Goal: Check status: Check status

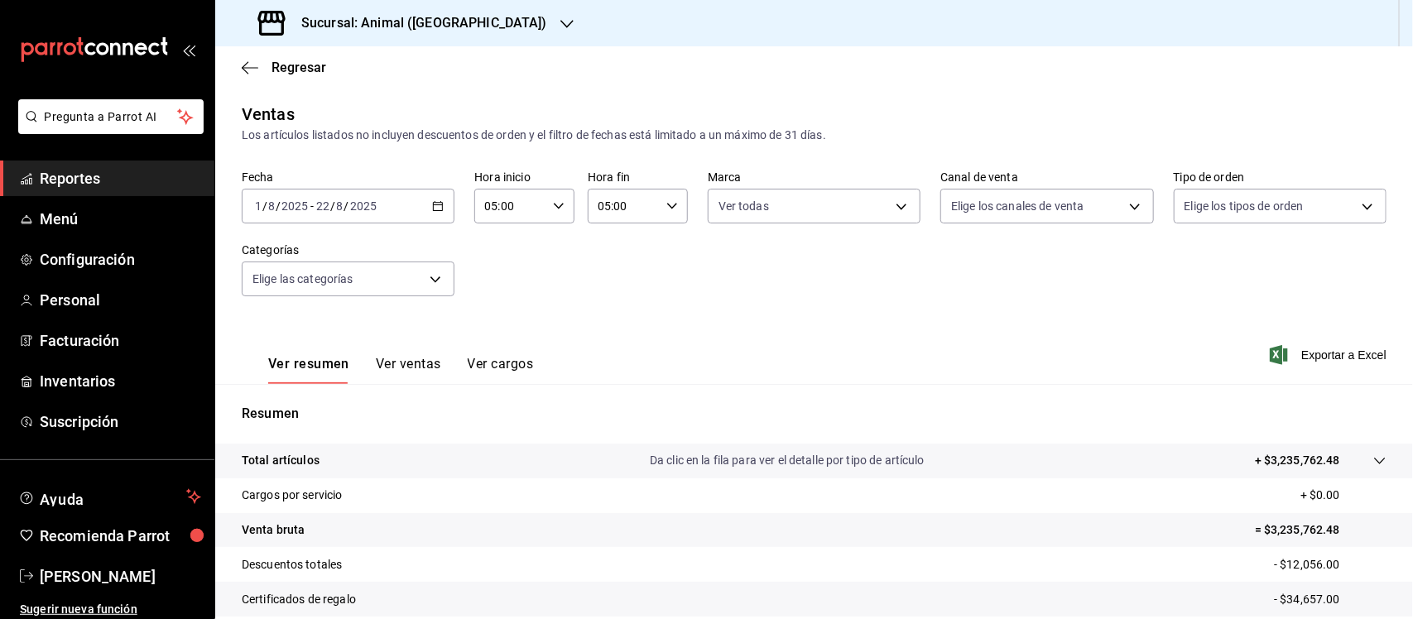
scroll to position [172, 0]
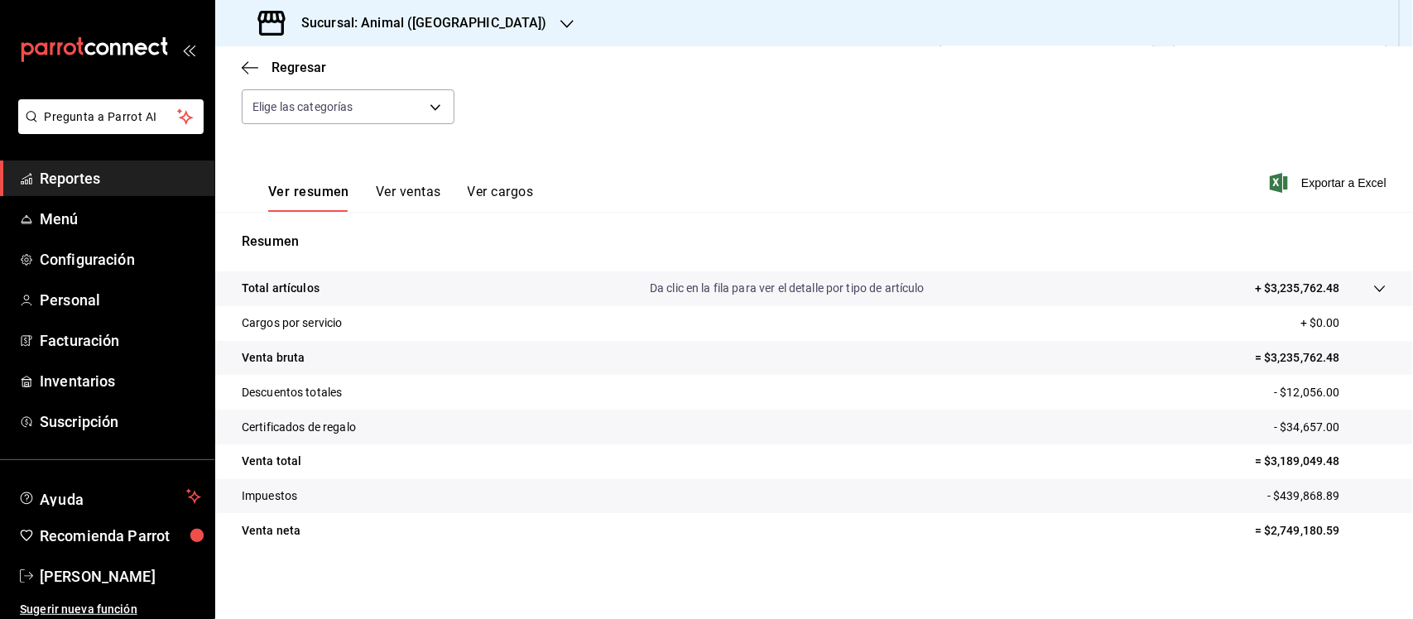
click at [694, 114] on div "Fecha [DATE] [DATE] - [DATE] [DATE] Hora inicio 05:00 Hora inicio Hora fin 05:0…" at bounding box center [814, 71] width 1145 height 146
drag, startPoint x: 233, startPoint y: 283, endPoint x: 1342, endPoint y: 547, distance: 1140.4
click at [1342, 547] on div "Total artículos Da clic en la fila para ver el detalle por tipo de artículo + $…" at bounding box center [814, 420] width 1198 height 296
copy tbody
drag, startPoint x: 92, startPoint y: 174, endPoint x: 204, endPoint y: 309, distance: 175.7
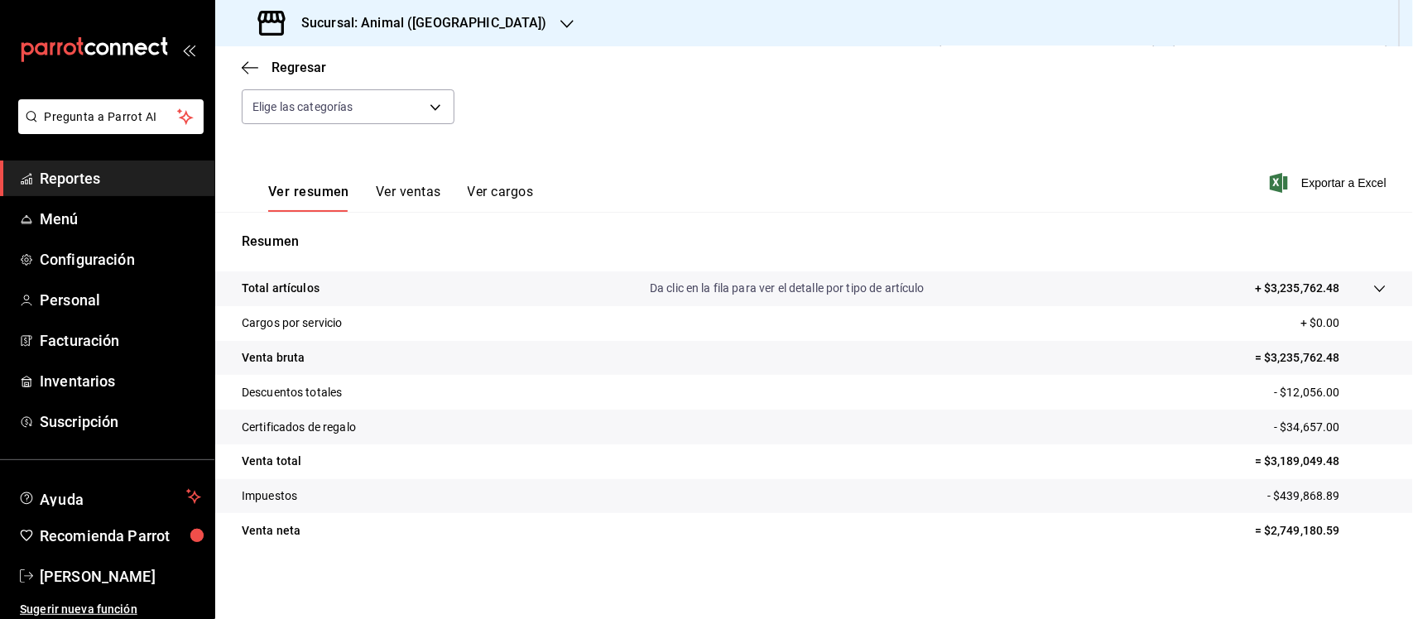
click at [92, 174] on span "Reportes" at bounding box center [120, 178] width 161 height 22
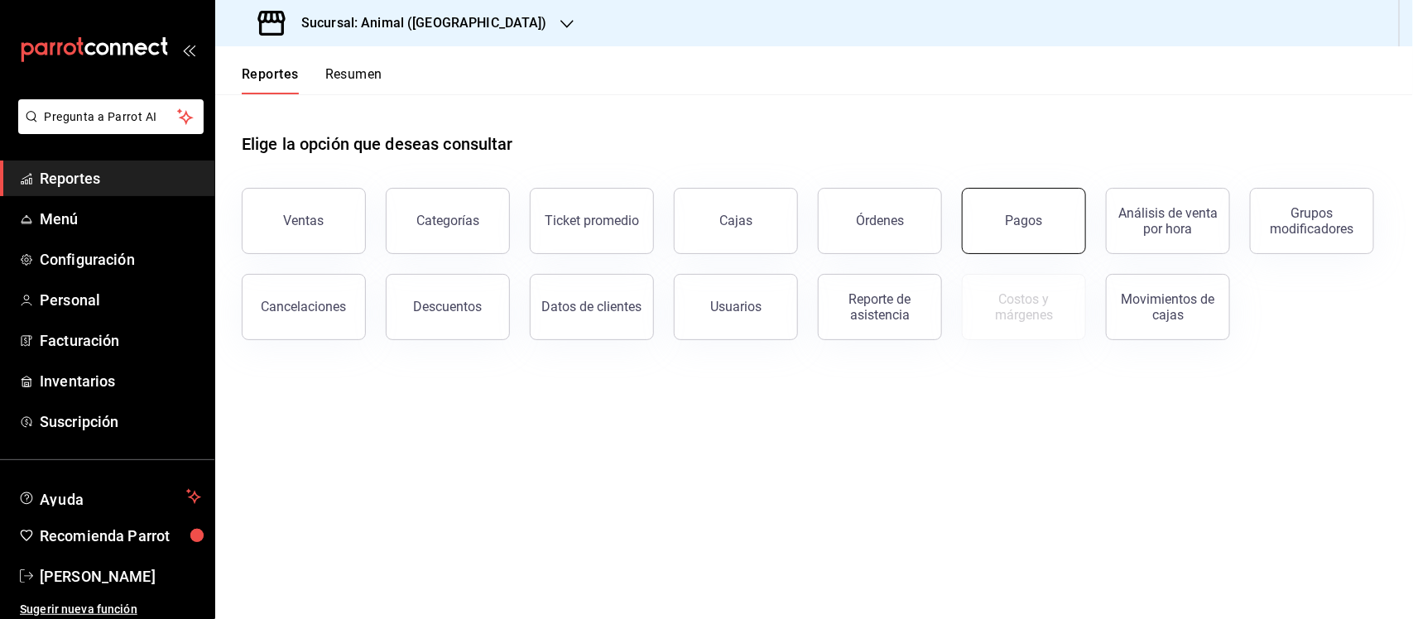
click at [998, 229] on button "Pagos" at bounding box center [1024, 221] width 124 height 66
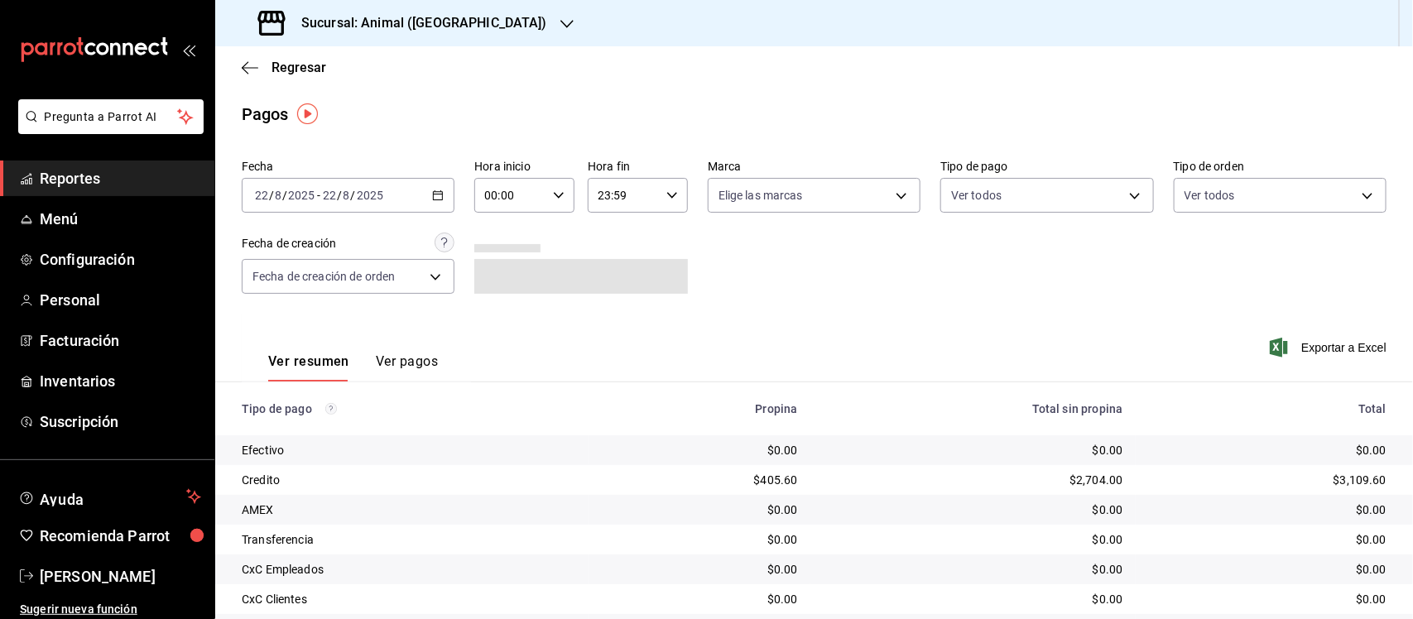
click at [440, 197] on \(Stroke\) "button" at bounding box center [438, 195] width 10 height 9
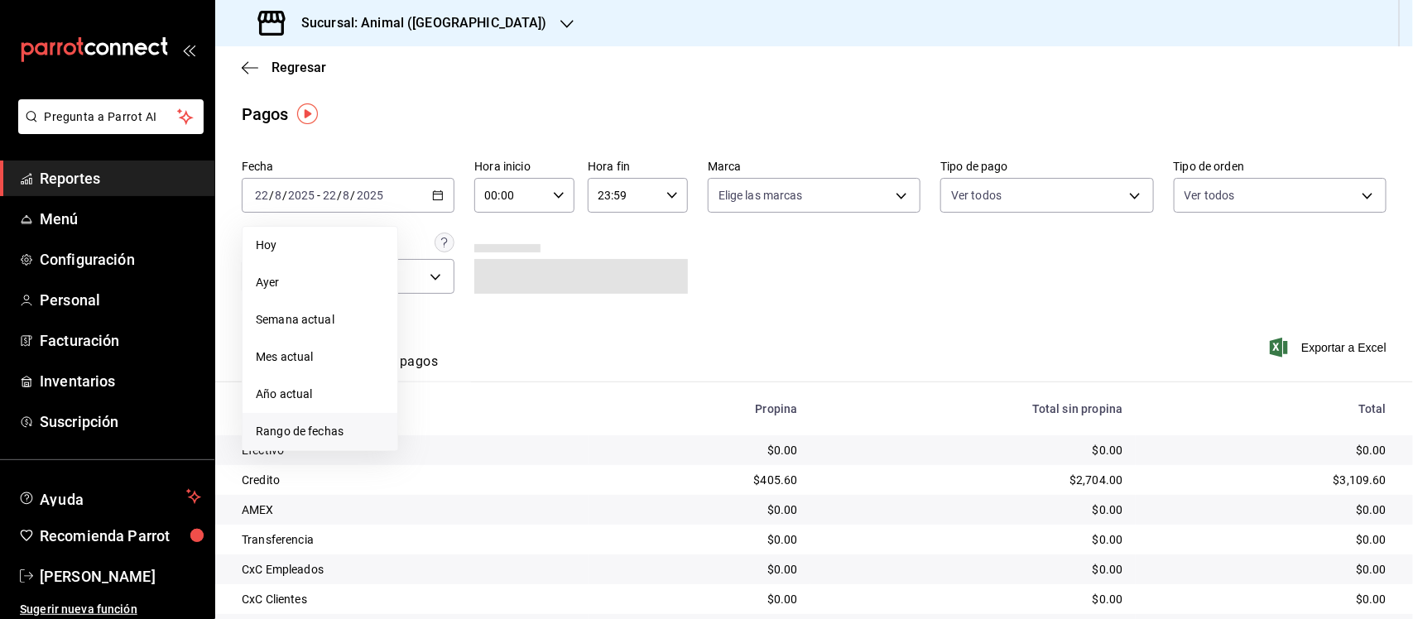
click at [271, 440] on li "Rango de fechas" at bounding box center [320, 431] width 155 height 37
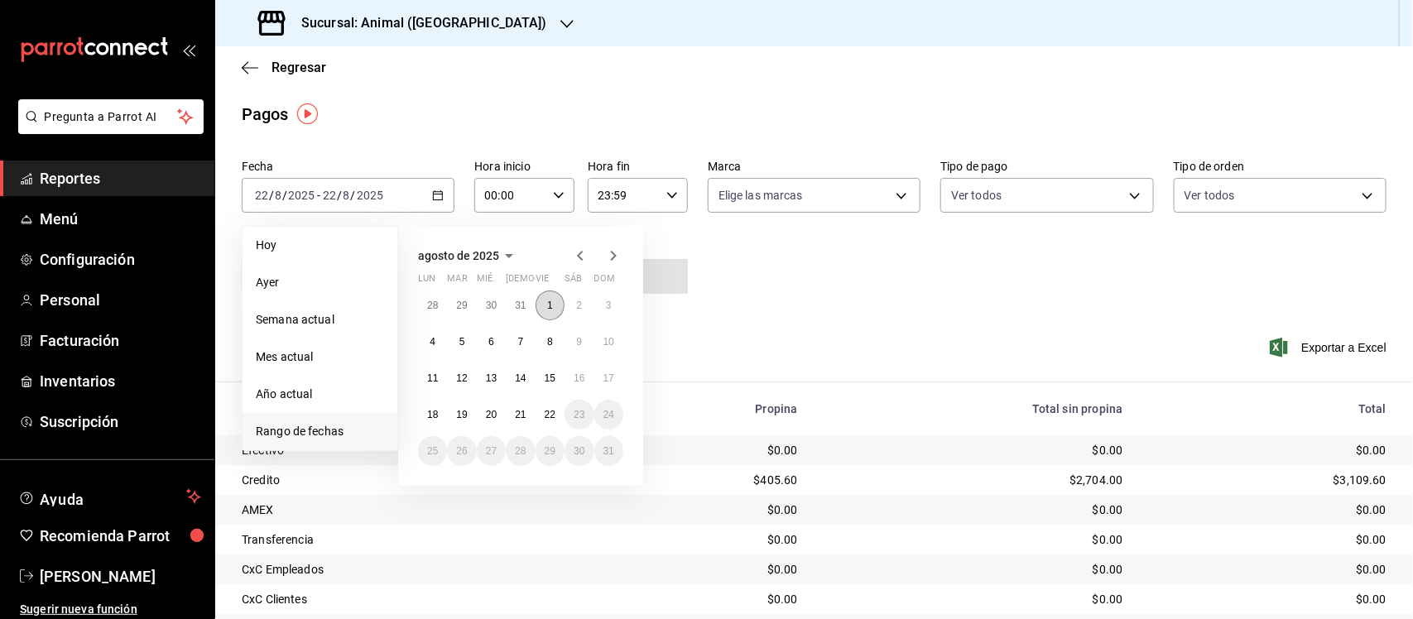
click at [547, 302] on abbr "1" at bounding box center [550, 306] width 6 height 12
click at [551, 418] on abbr "22" at bounding box center [550, 415] width 11 height 12
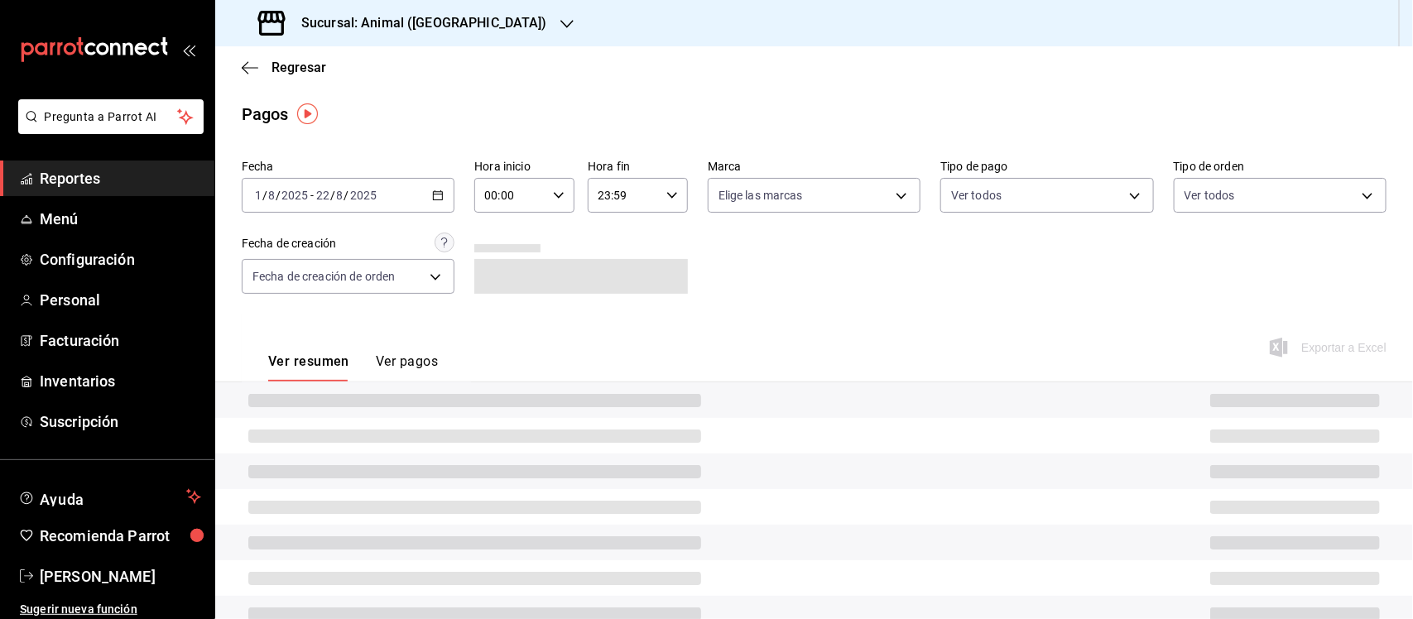
click at [536, 190] on input "00:00" at bounding box center [510, 195] width 72 height 33
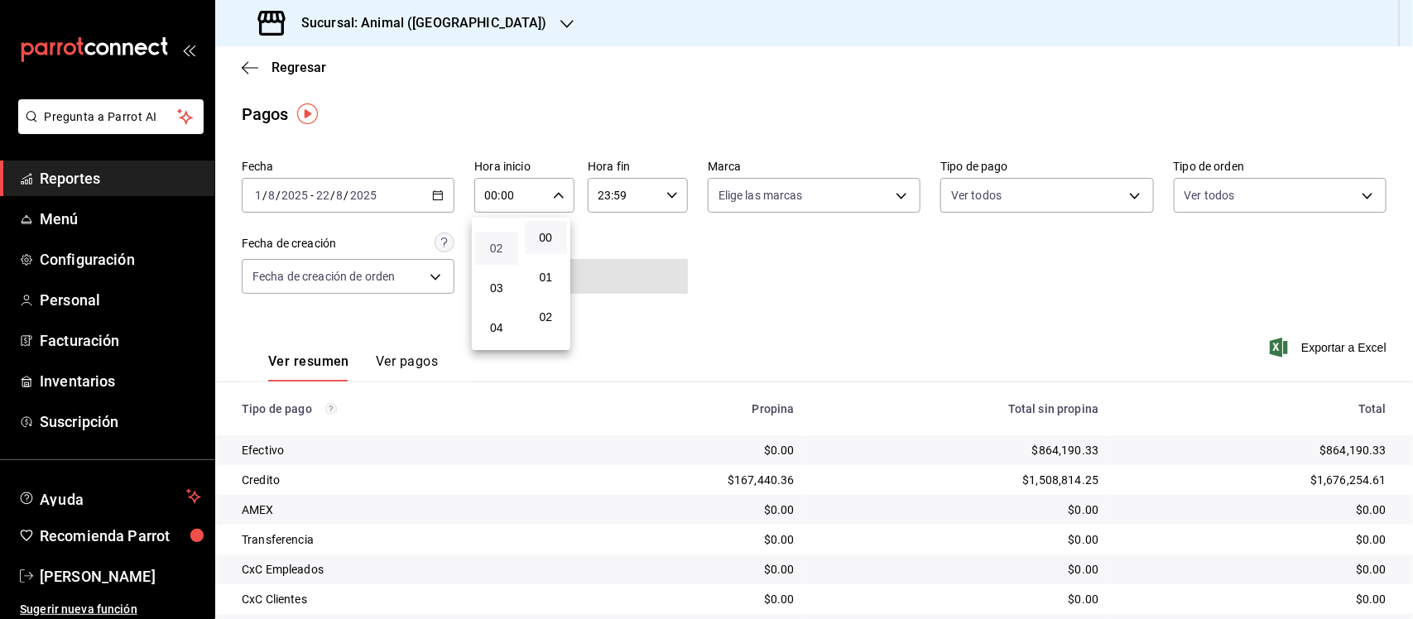
scroll to position [103, 0]
click at [493, 286] on span "04" at bounding box center [496, 292] width 23 height 13
click at [497, 335] on button "05" at bounding box center [496, 332] width 43 height 33
type input "05:00"
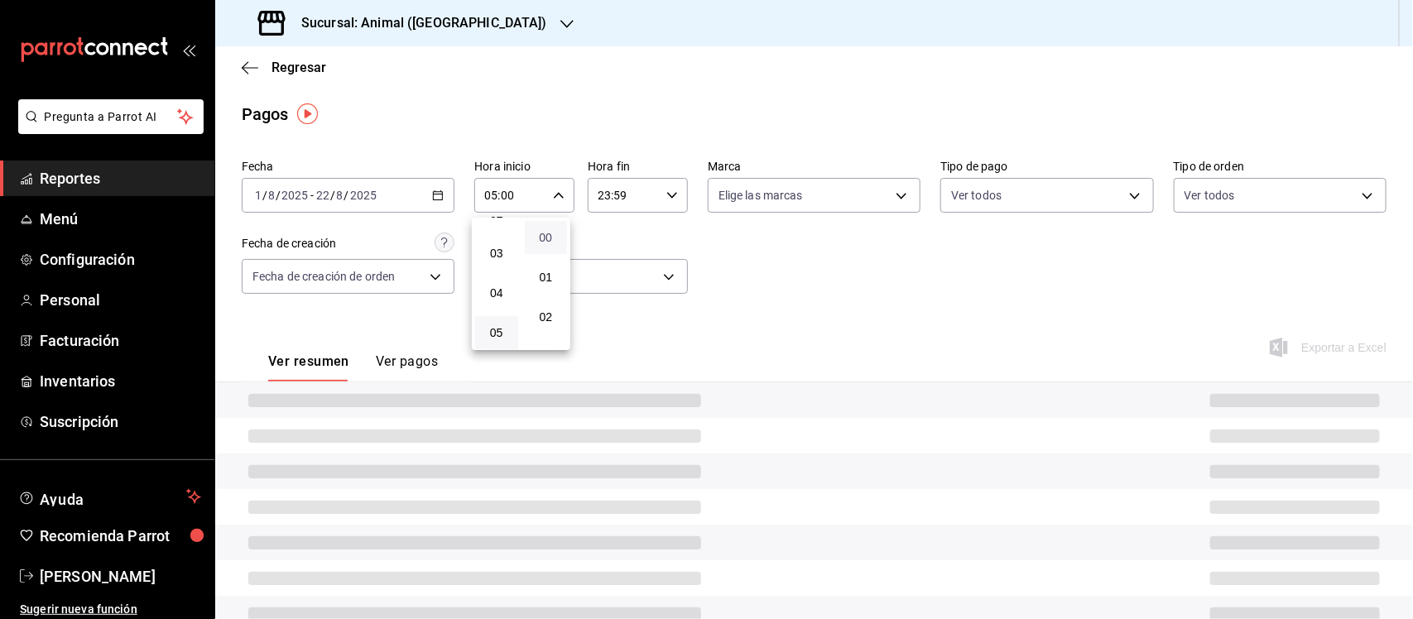
click at [556, 232] on span "00" at bounding box center [546, 237] width 23 height 13
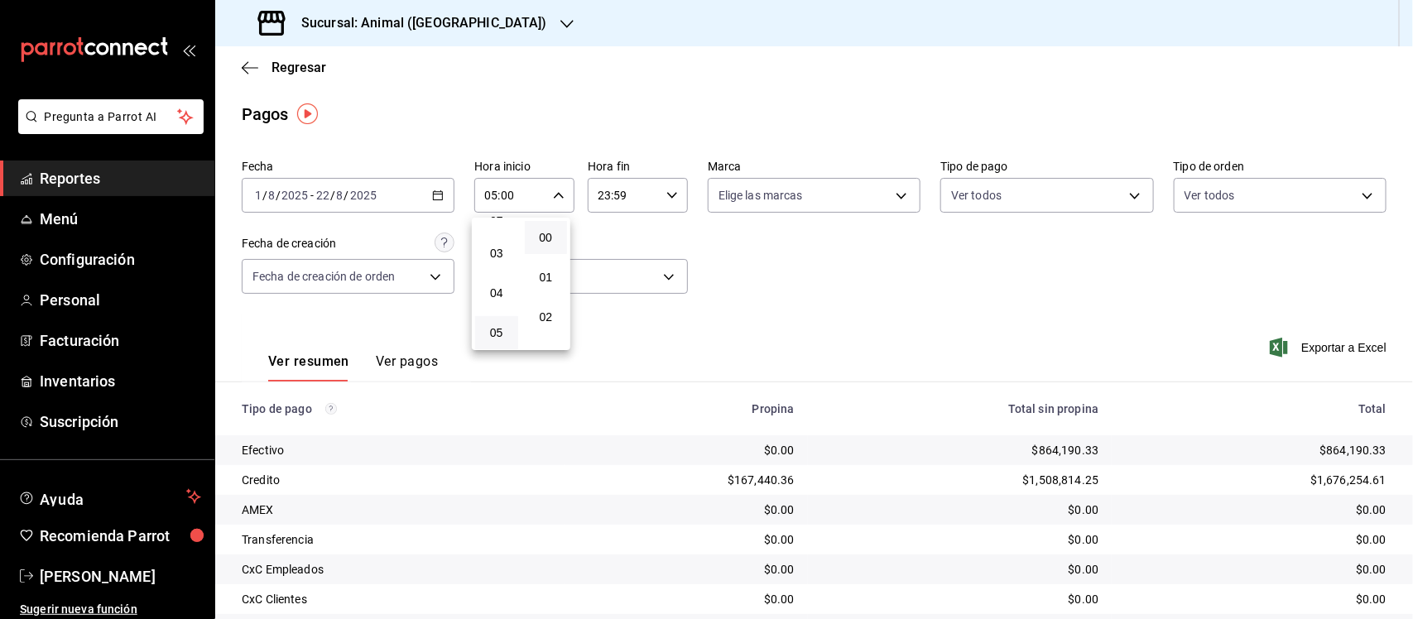
click at [667, 192] on div at bounding box center [706, 309] width 1413 height 619
click at [666, 192] on icon "button" at bounding box center [672, 196] width 12 height 12
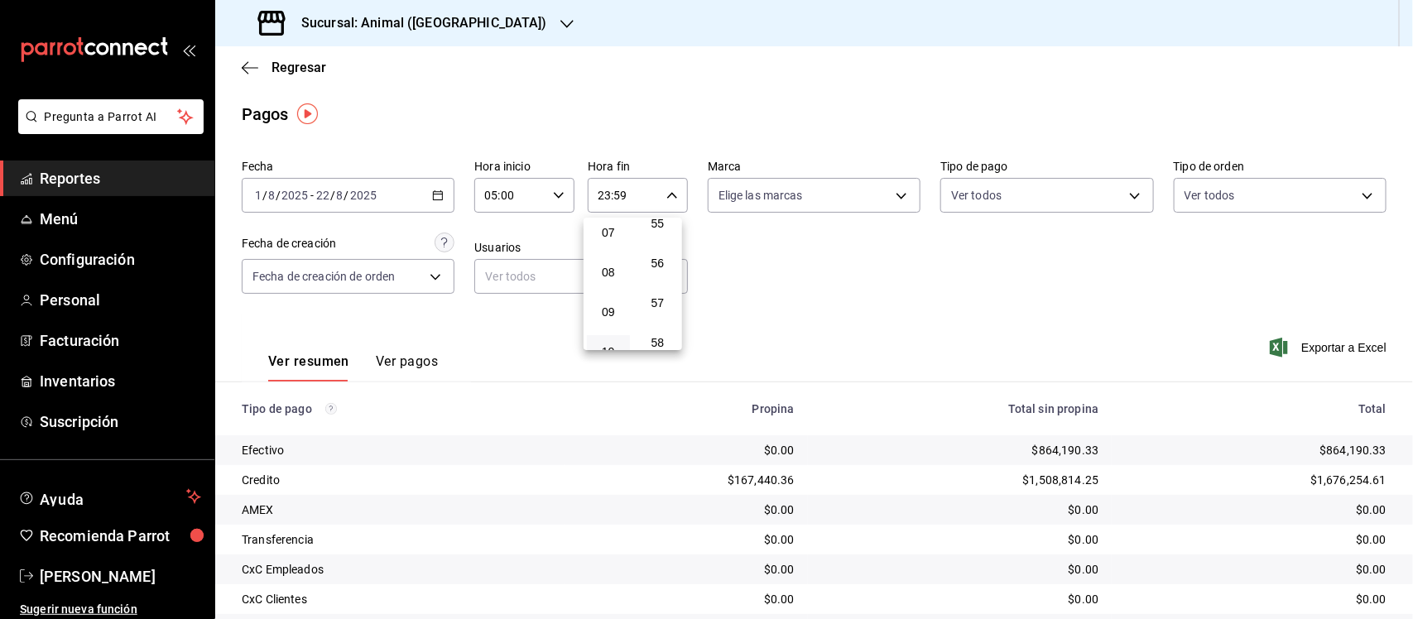
scroll to position [180, 0]
click at [598, 250] on span "05" at bounding box center [608, 256] width 23 height 13
click at [666, 238] on span "00" at bounding box center [658, 237] width 23 height 13
type input "05:00"
click at [822, 294] on div at bounding box center [706, 309] width 1413 height 619
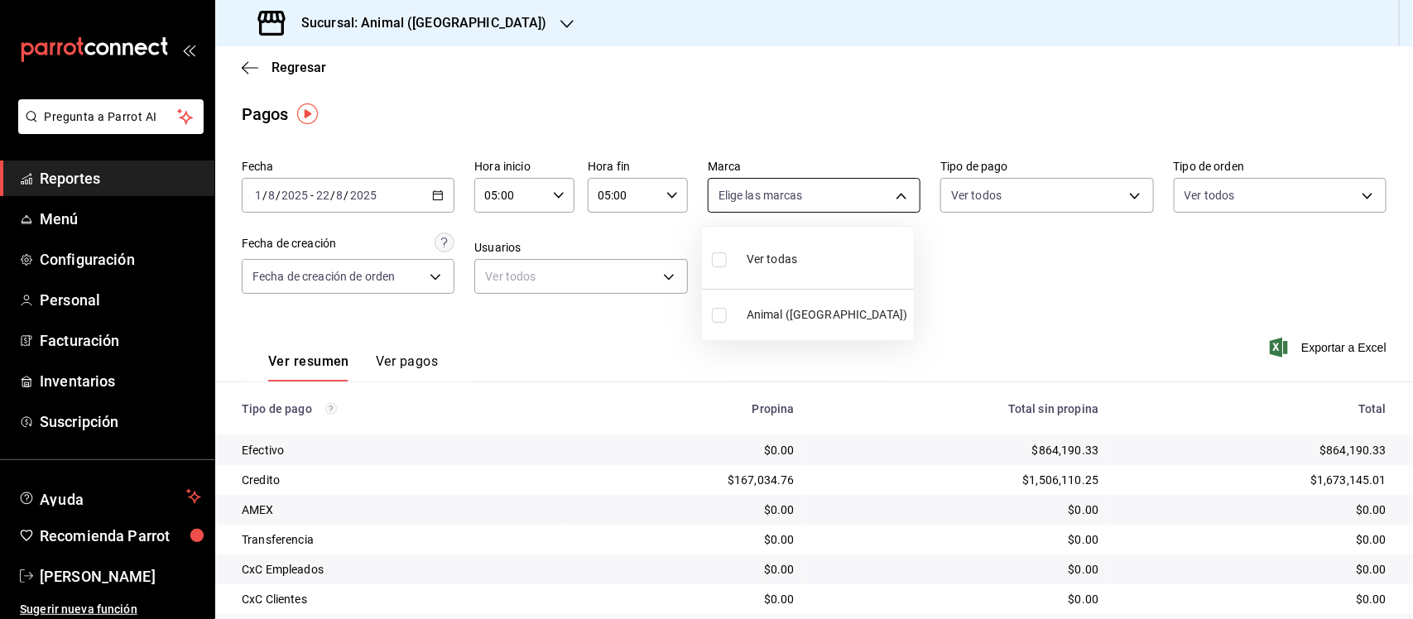
click at [883, 195] on body "Pregunta a Parrot AI Reportes Menú Configuración Personal Facturación Inventari…" at bounding box center [706, 309] width 1413 height 619
click at [805, 257] on li "Ver todas" at bounding box center [808, 257] width 212 height 49
type input "96838179-8fbb-4073-aae3-1789726318c8"
checkbox input "true"
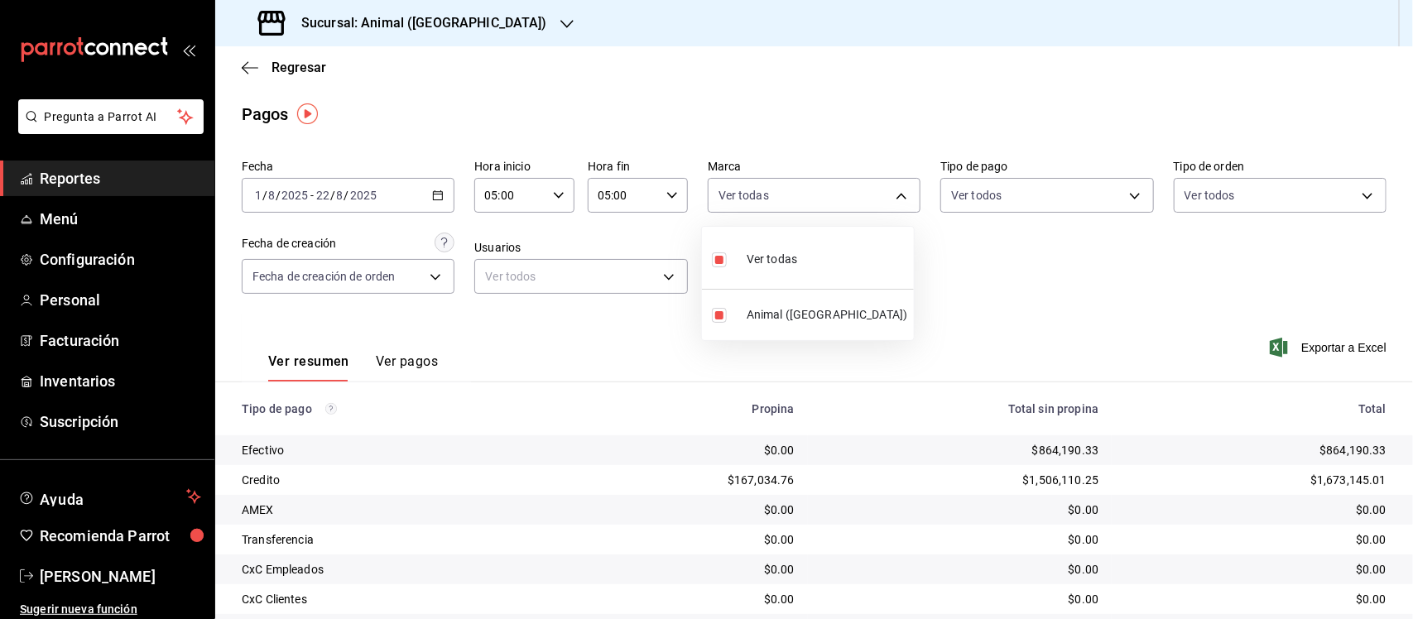
click at [1022, 291] on div at bounding box center [706, 309] width 1413 height 619
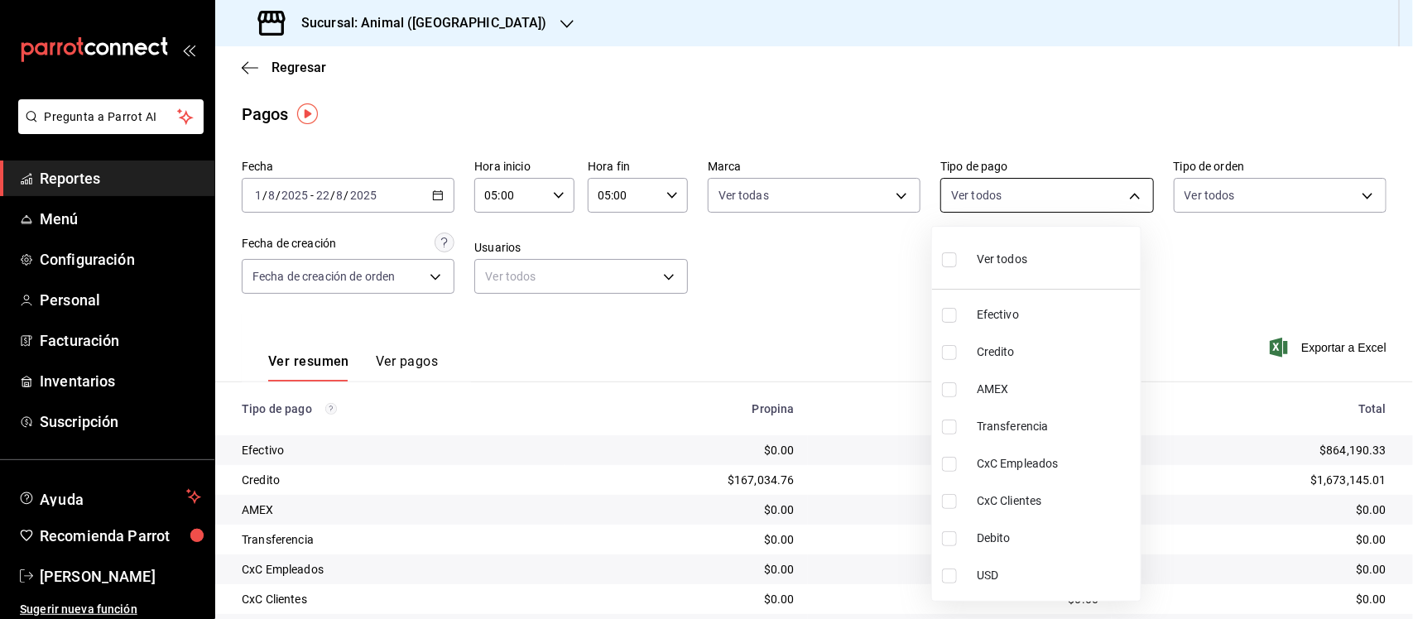
click at [1111, 191] on body "Pregunta a Parrot AI Reportes Menú Configuración Personal Facturación Inventari…" at bounding box center [706, 309] width 1413 height 619
click at [1111, 191] on div at bounding box center [706, 309] width 1413 height 619
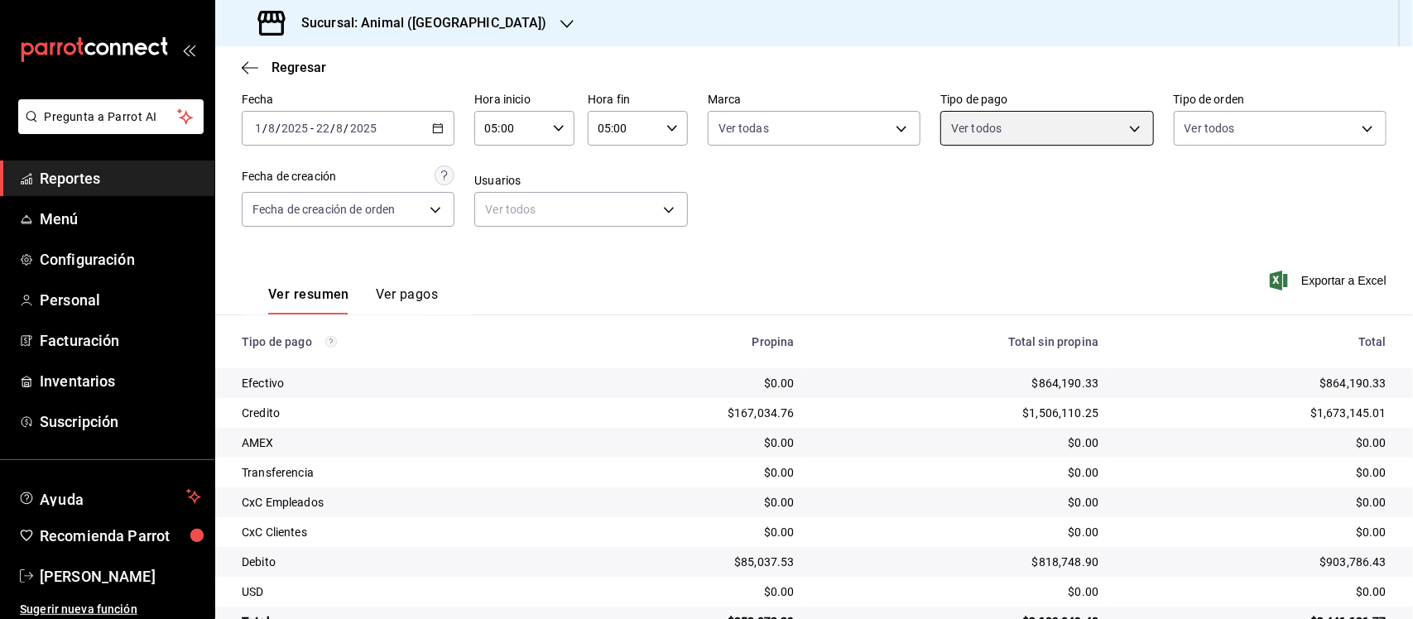
scroll to position [112, 0]
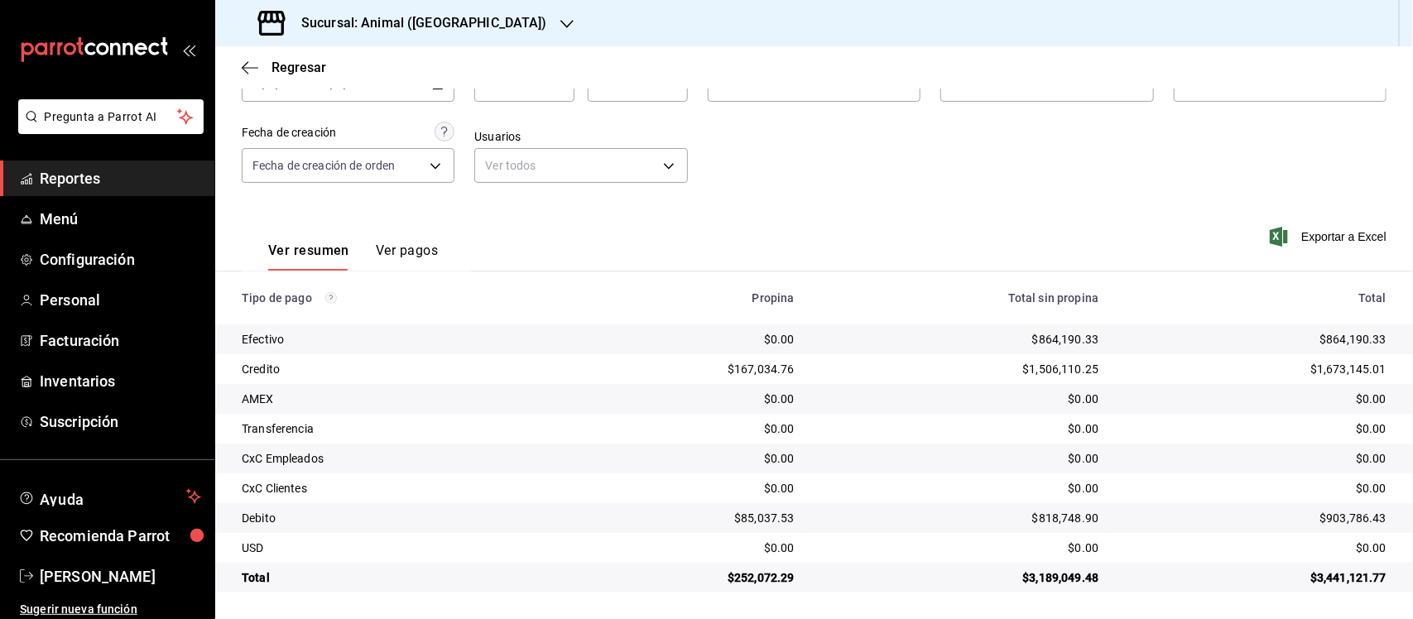
drag, startPoint x: 238, startPoint y: 300, endPoint x: 1384, endPoint y: 596, distance: 1184.3
click at [1384, 596] on main "Regresar Pagos Fecha [DATE] [DATE] - [DATE] [DATE] Hora inicio 05:00 Hora inici…" at bounding box center [814, 277] width 1198 height 684
copy thead
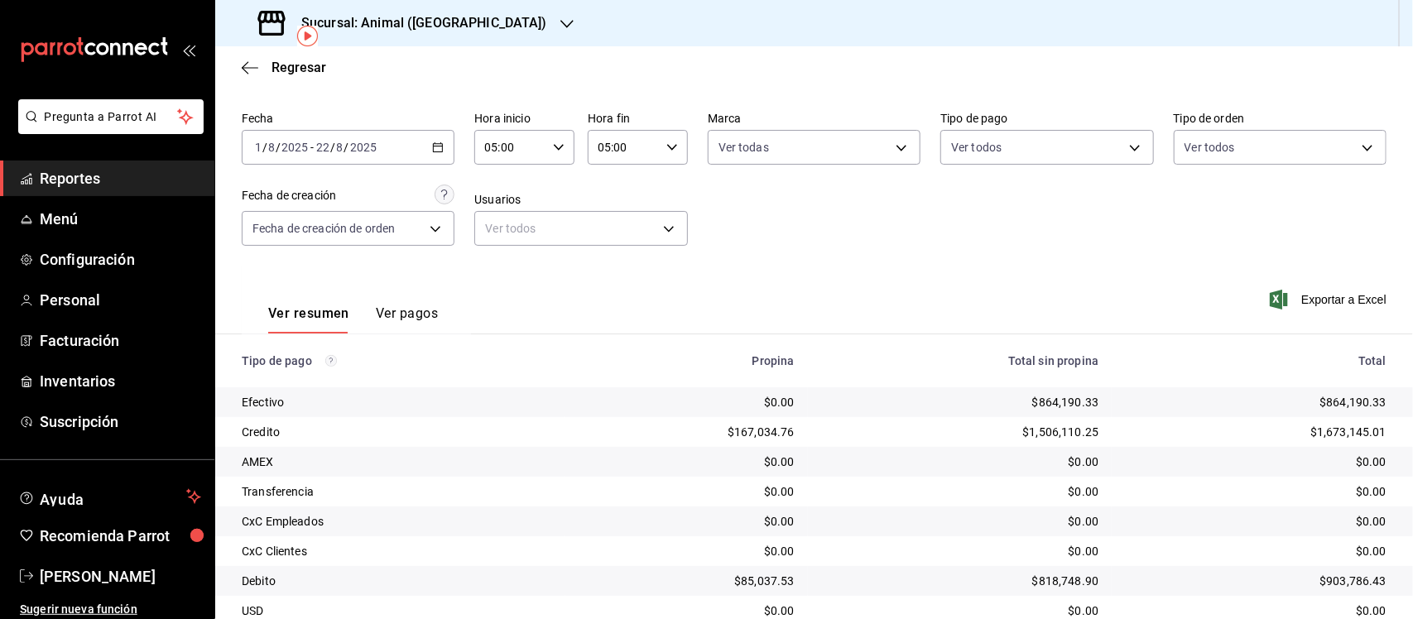
scroll to position [0, 0]
